Goal: Task Accomplishment & Management: Complete application form

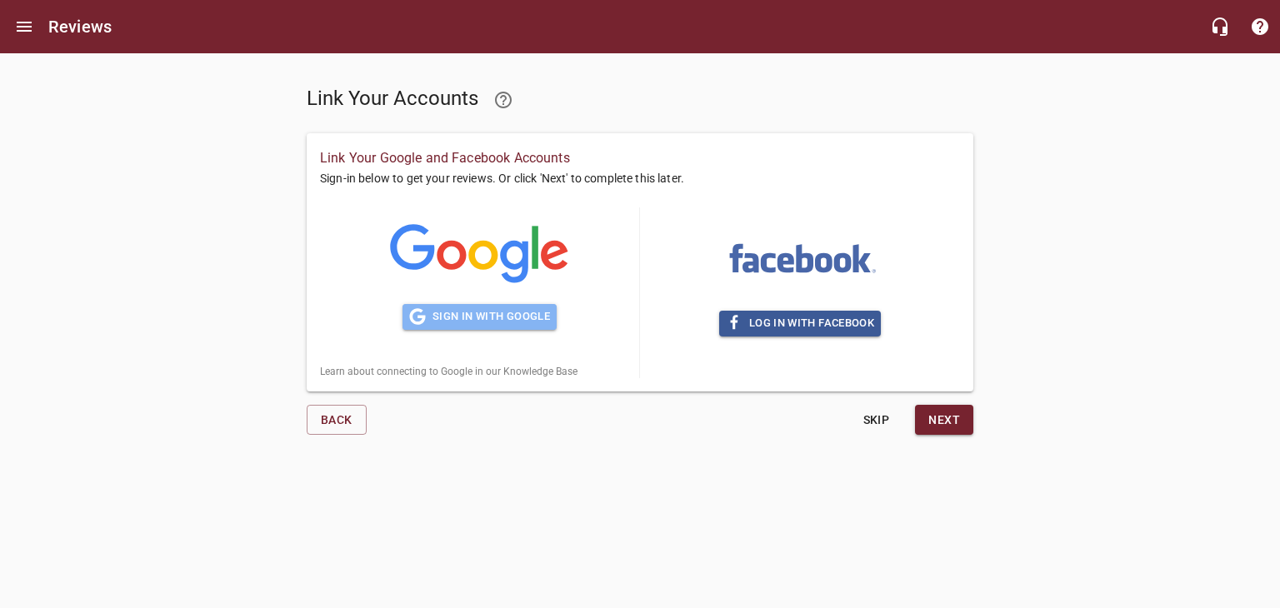
click at [465, 317] on span "Sign in with Google" at bounding box center [479, 316] width 141 height 19
click at [941, 431] on span "Next" at bounding box center [944, 420] width 32 height 21
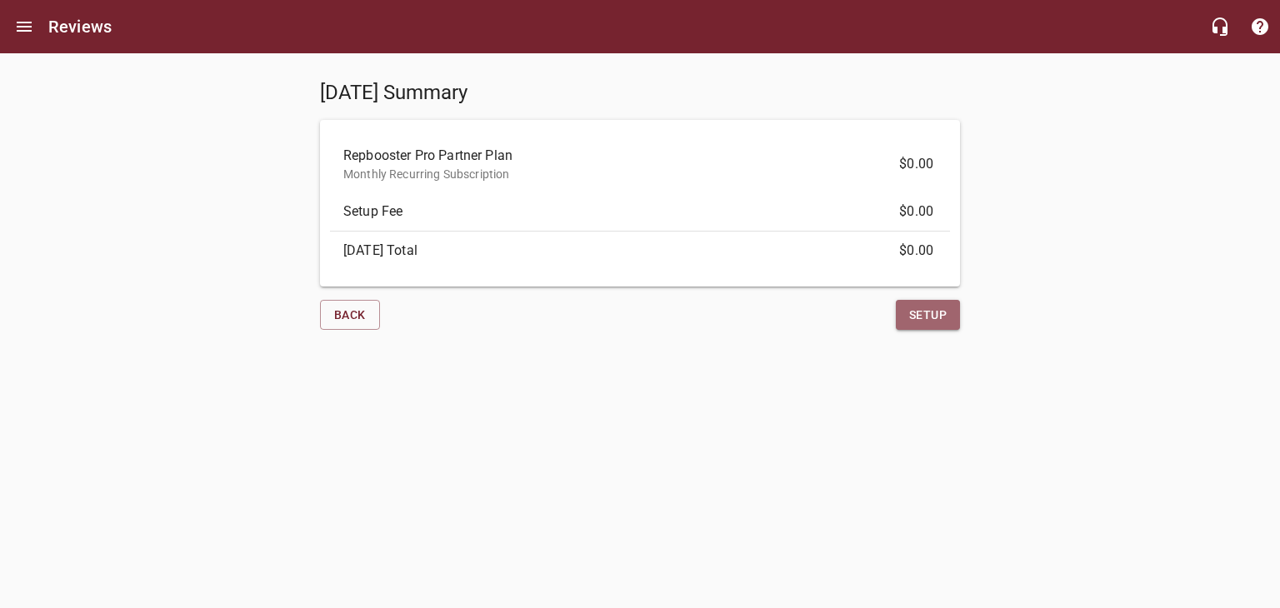
click at [926, 319] on span "Setup" at bounding box center [927, 315] width 37 height 21
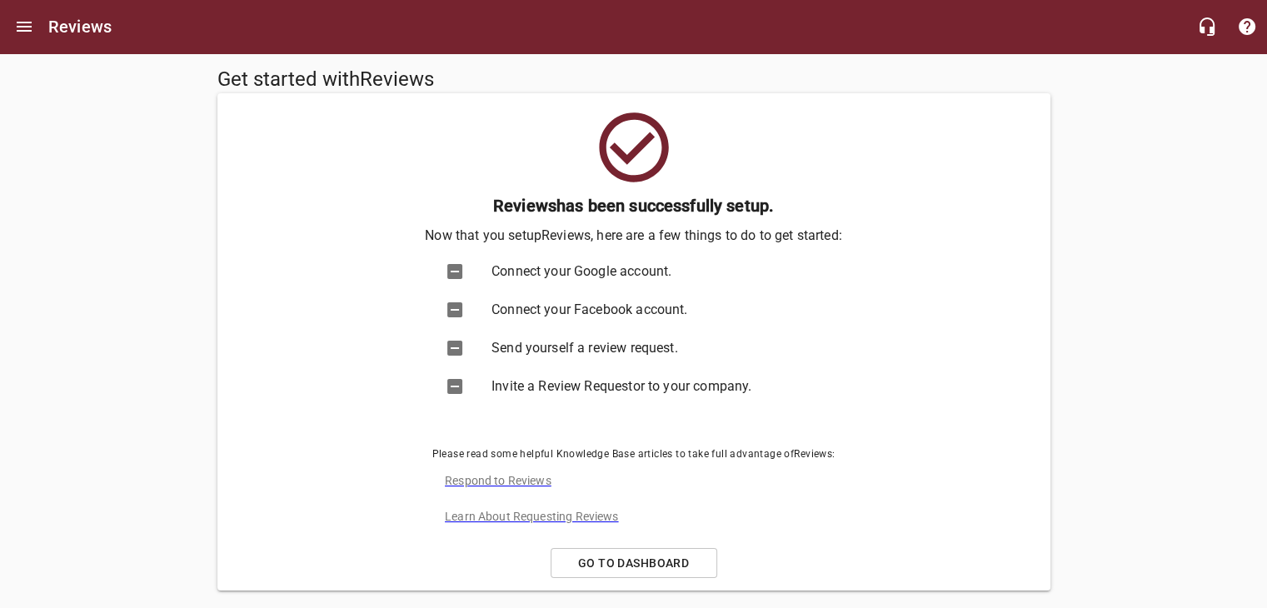
click at [462, 273] on icon at bounding box center [455, 272] width 20 height 20
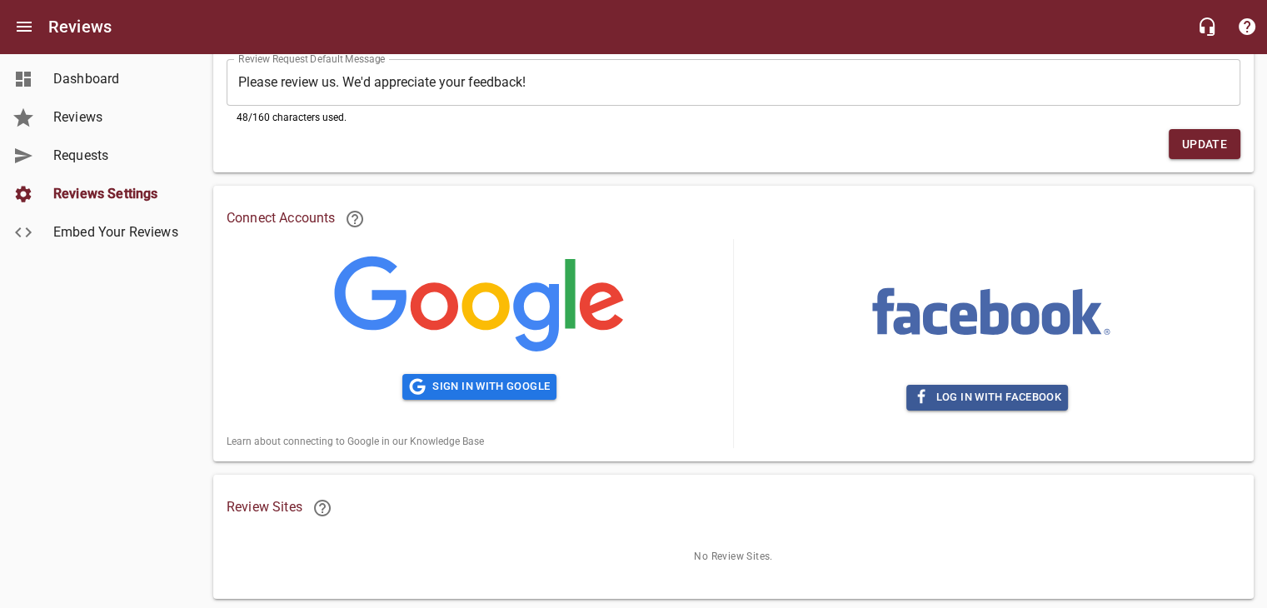
scroll to position [191, 0]
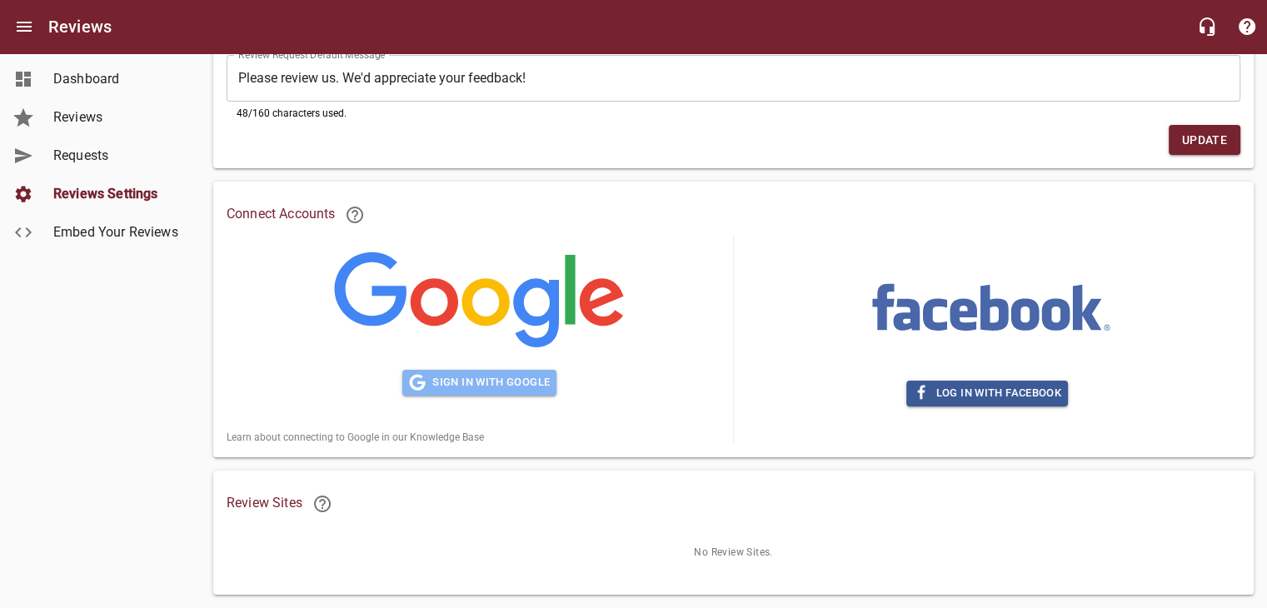
click at [507, 381] on span "Sign in with Google" at bounding box center [479, 382] width 141 height 19
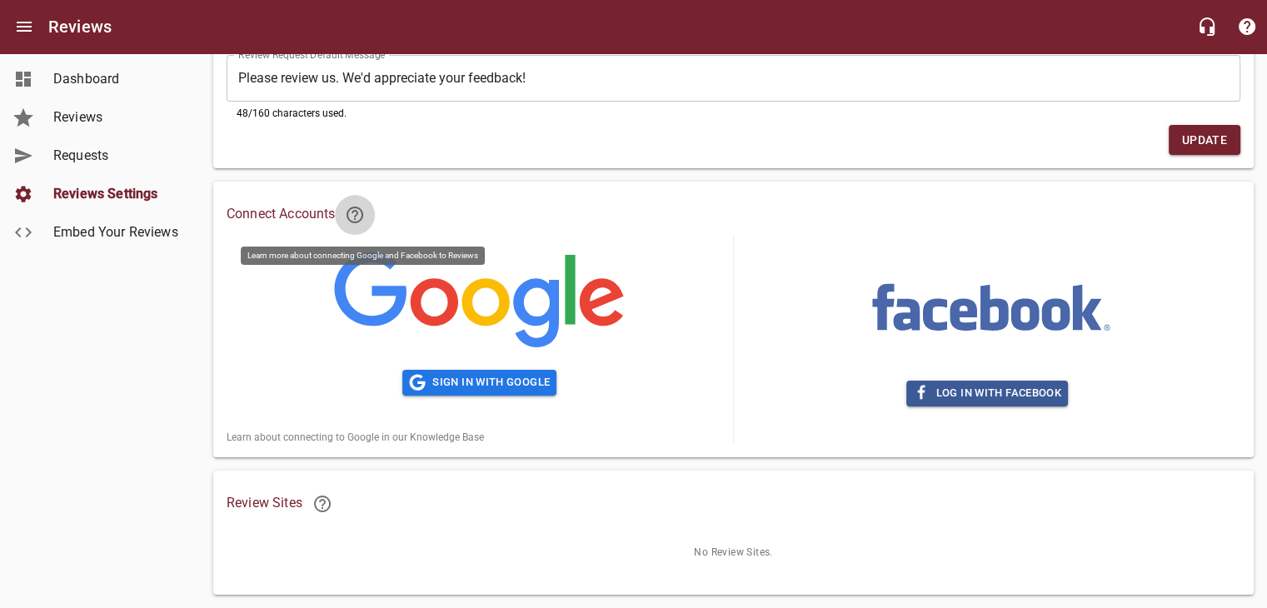
click at [347, 217] on link at bounding box center [355, 215] width 40 height 40
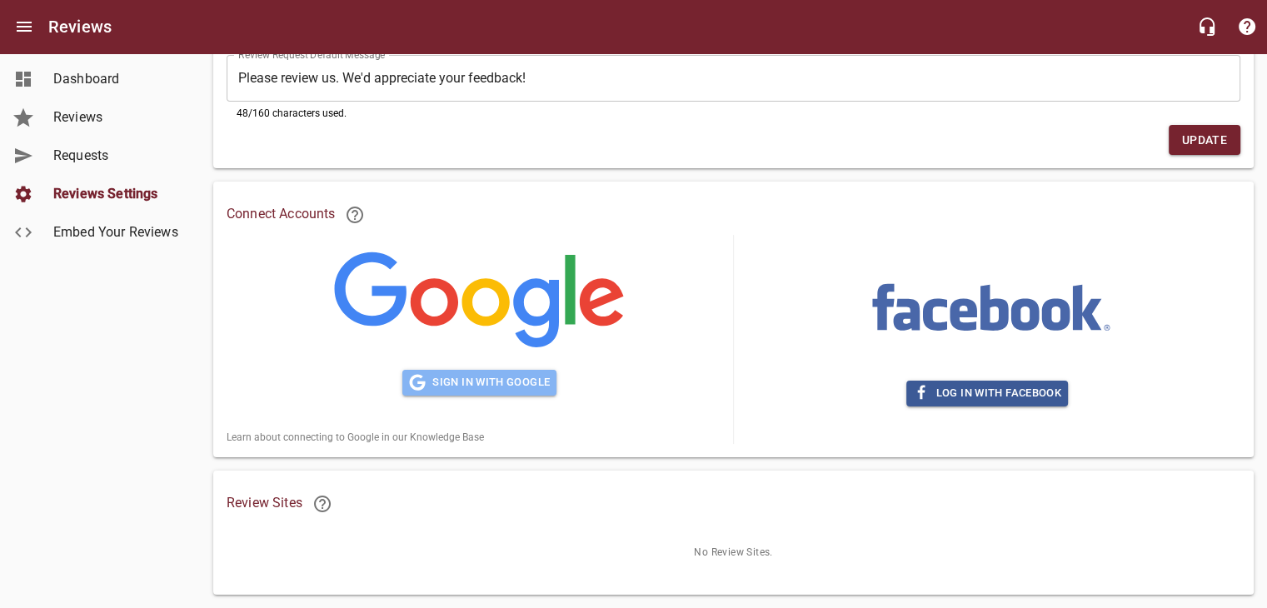
click at [523, 382] on span "Sign in with Google" at bounding box center [479, 382] width 141 height 19
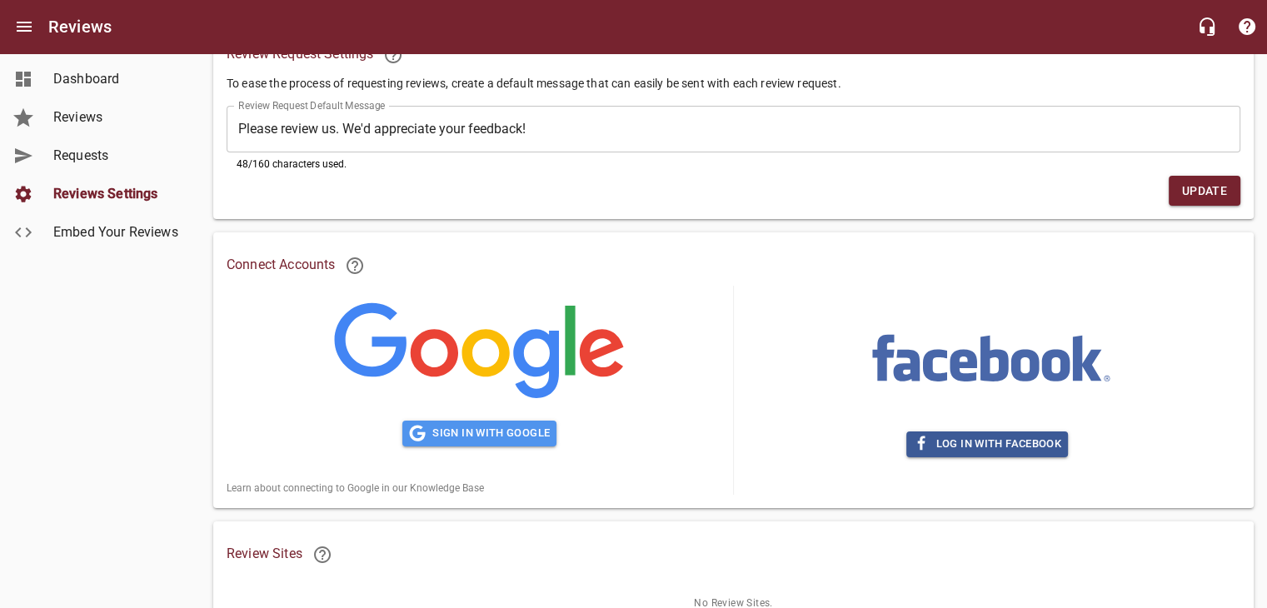
scroll to position [148, 0]
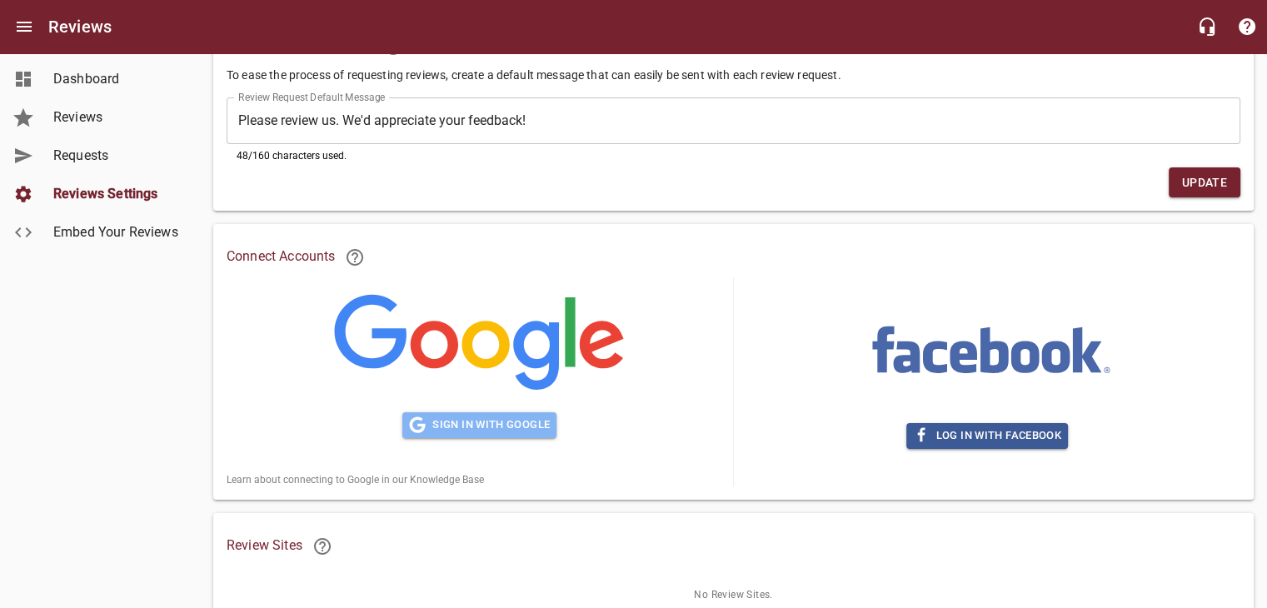
click at [473, 428] on span "Sign in with Google" at bounding box center [479, 425] width 141 height 19
